Goal: Task Accomplishment & Management: Manage account settings

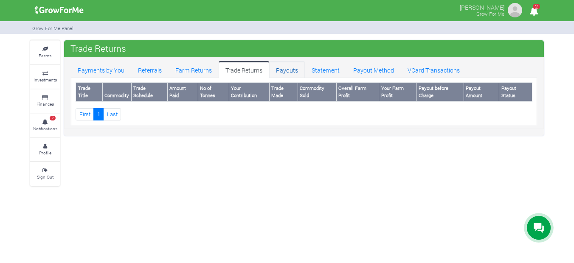
click at [278, 70] on link "Payouts" at bounding box center [287, 69] width 36 height 17
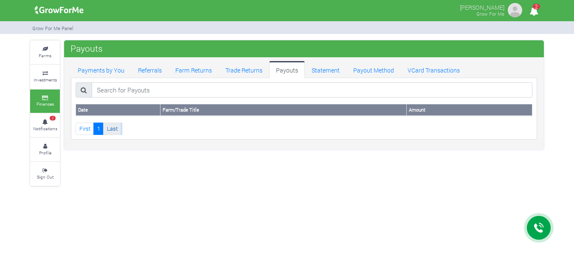
click at [115, 127] on link "Last" at bounding box center [112, 129] width 18 height 12
click at [86, 128] on link "First" at bounding box center [85, 129] width 18 height 12
click at [329, 69] on link "Statement" at bounding box center [326, 69] width 42 height 17
click at [369, 72] on link "Payout Method" at bounding box center [374, 69] width 54 height 17
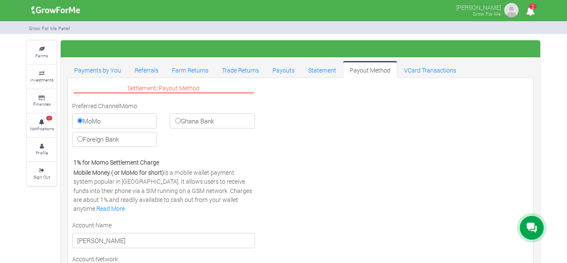
click at [83, 141] on label "Foreign Bank" at bounding box center [114, 139] width 85 height 15
click at [83, 141] on input "Foreign Bank" at bounding box center [80, 139] width 6 height 6
radio input "true"
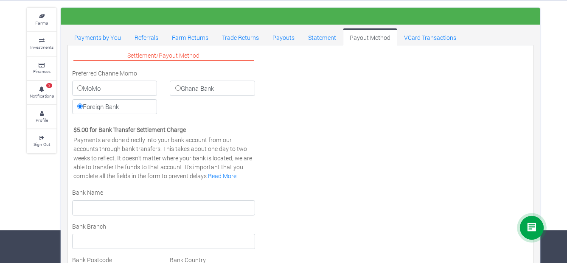
scroll to position [42, 0]
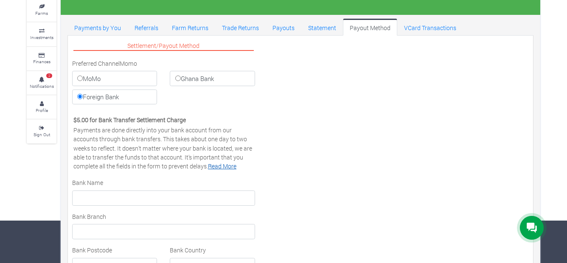
click at [226, 167] on link "Read More" at bounding box center [222, 166] width 28 height 8
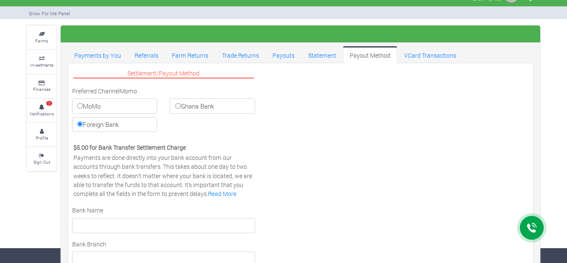
scroll to position [0, 0]
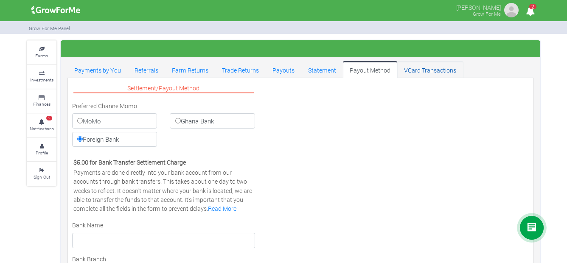
click at [426, 72] on link "VCard Transactions" at bounding box center [431, 69] width 66 height 17
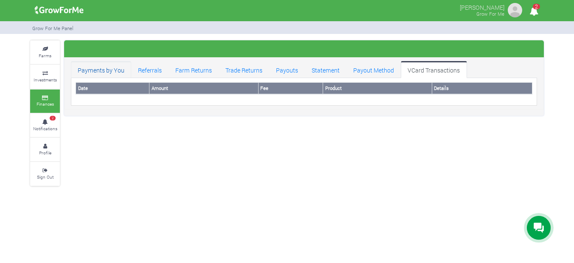
click at [100, 72] on link "Payments by You" at bounding box center [101, 69] width 60 height 17
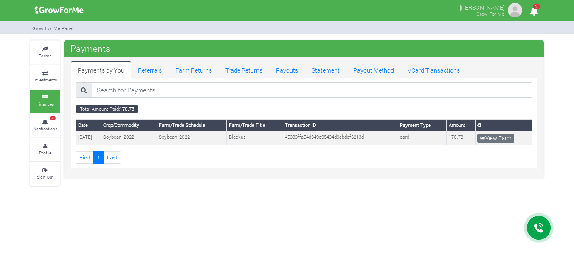
click at [517, 11] on img at bounding box center [515, 10] width 17 height 17
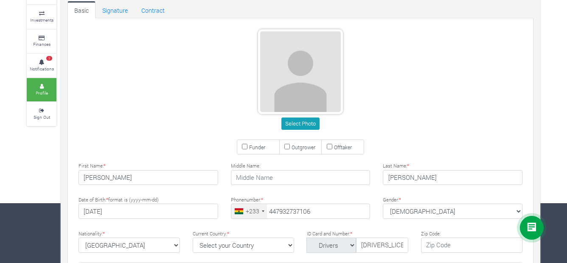
scroll to position [45, 0]
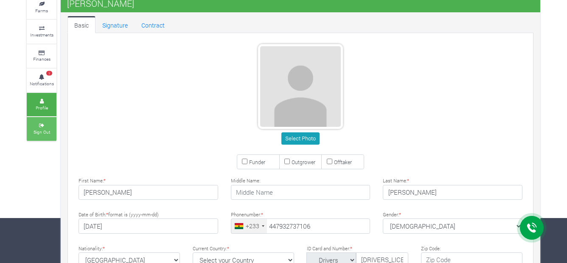
click at [37, 129] on small "Sign Out" at bounding box center [42, 132] width 17 height 6
